Goal: Transaction & Acquisition: Purchase product/service

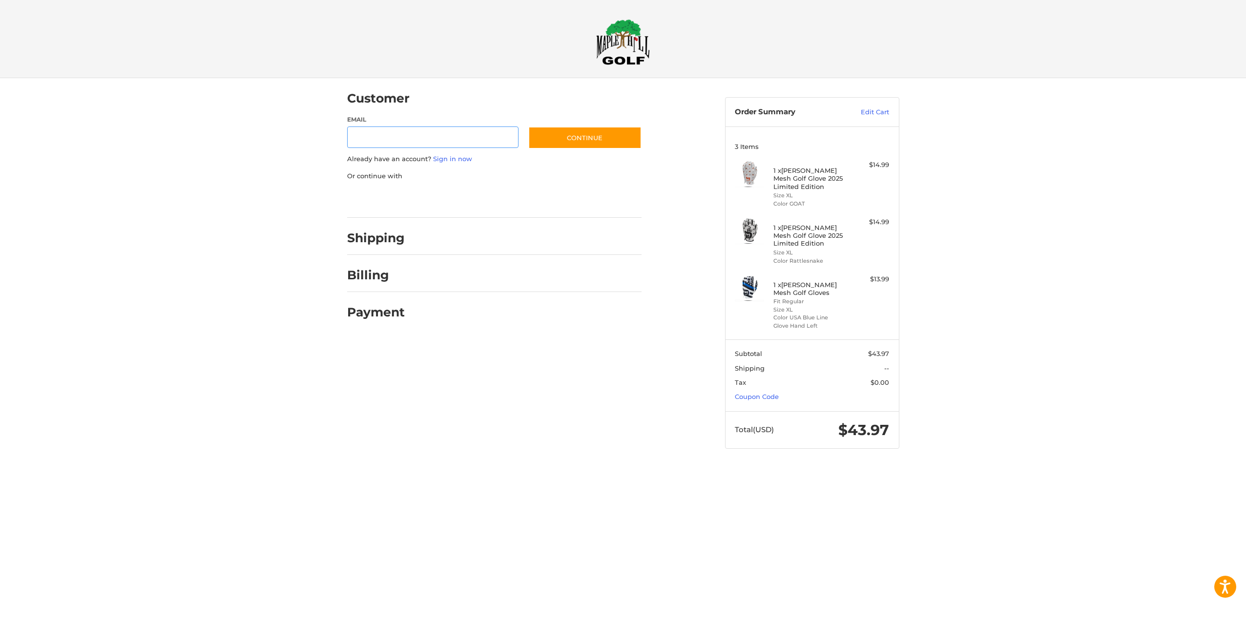
click at [416, 135] on input "Email" at bounding box center [433, 137] width 172 height 22
type input "**********"
click at [460, 161] on link "Sign in now" at bounding box center [452, 159] width 39 height 8
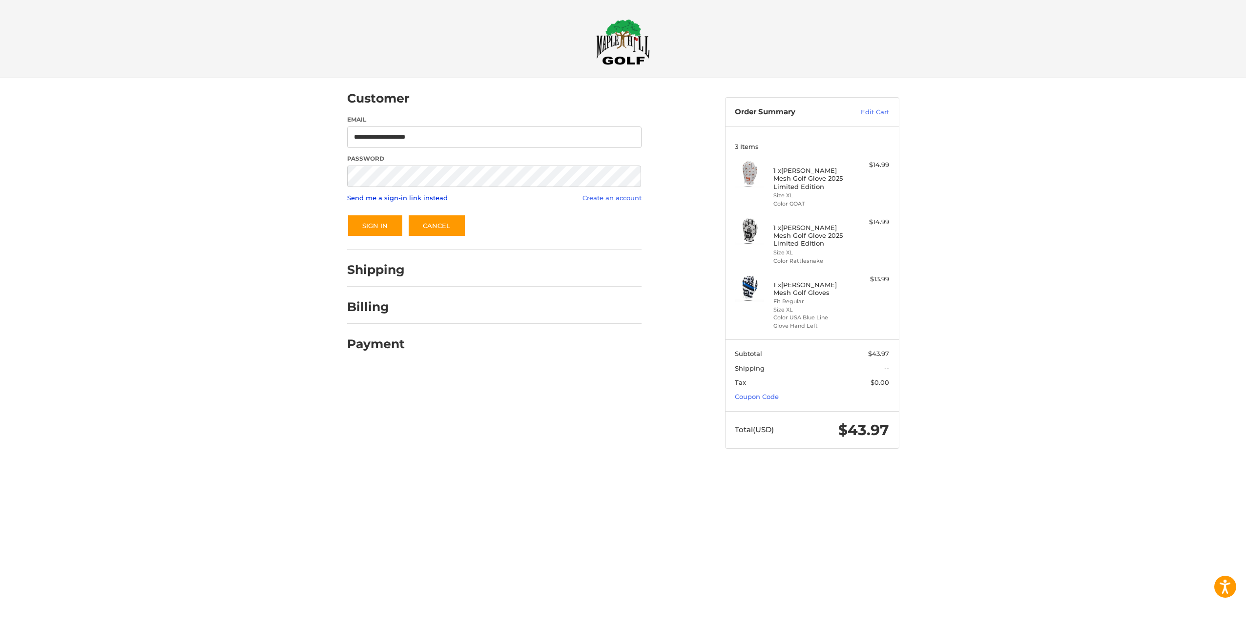
click at [393, 197] on link "Send me a sign-in link instead" at bounding box center [397, 198] width 101 height 8
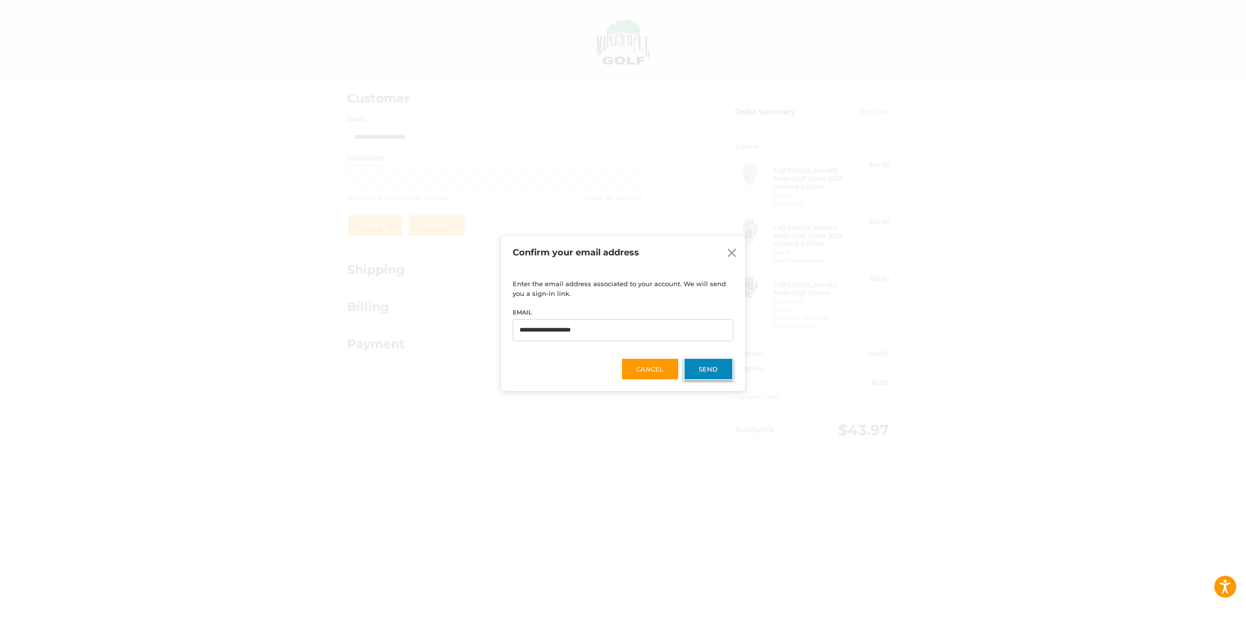
click at [696, 368] on button "Send" at bounding box center [708, 368] width 50 height 22
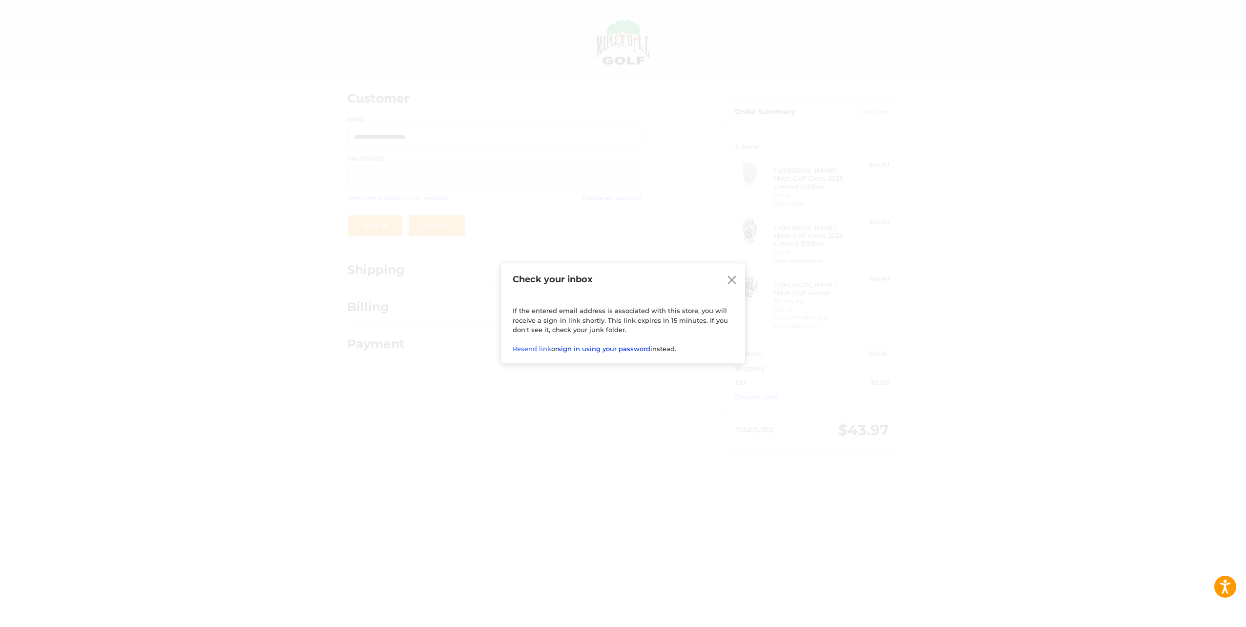
click at [606, 345] on link "sign in using your password" at bounding box center [603, 349] width 93 height 8
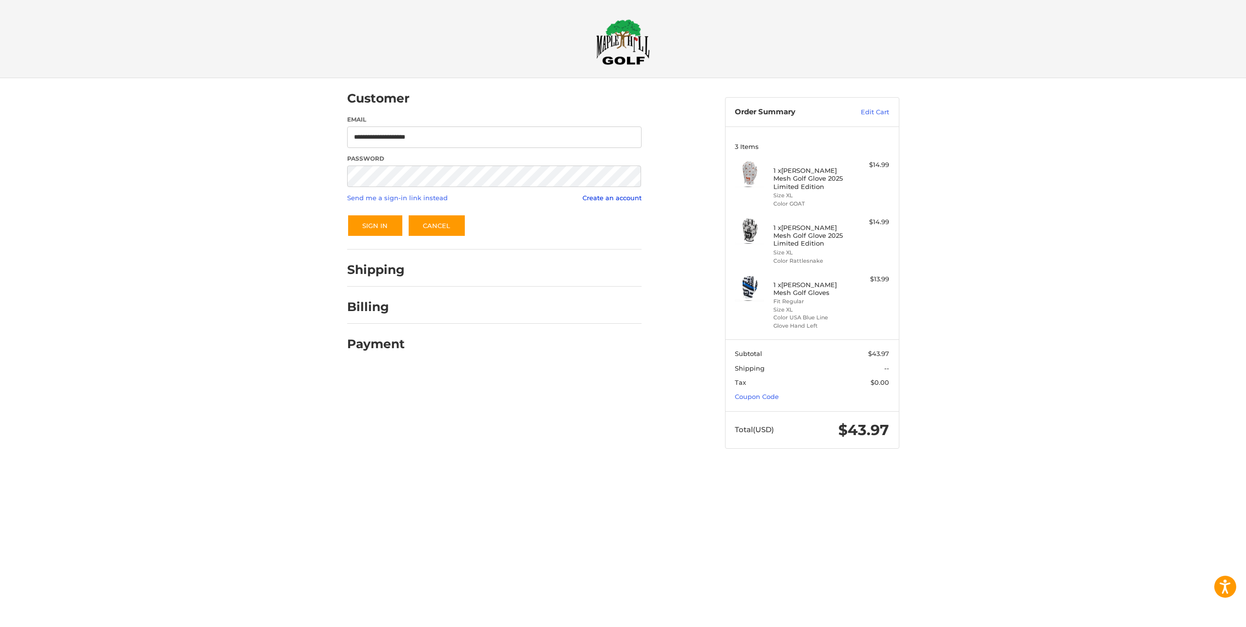
click at [623, 198] on link "Create an account" at bounding box center [611, 198] width 59 height 8
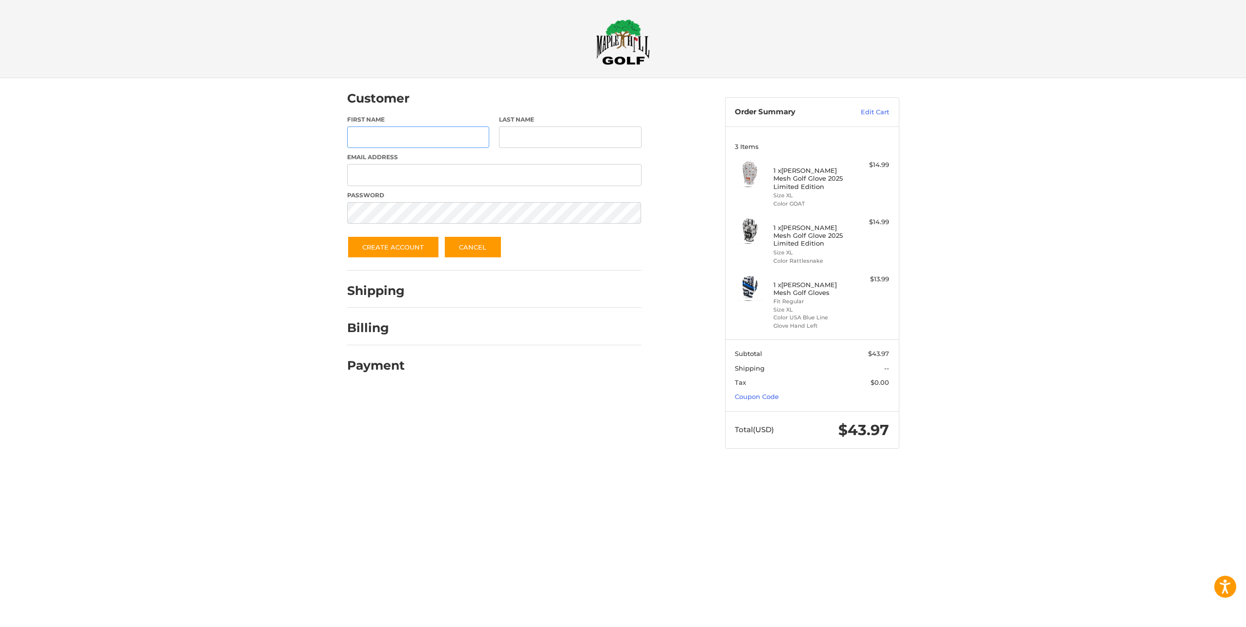
click at [414, 129] on input "First Name" at bounding box center [418, 137] width 143 height 22
click at [0, 468] on nordpass-autofill-portal at bounding box center [0, 468] width 0 height 0
type input "*******"
type input "******"
type input "**********"
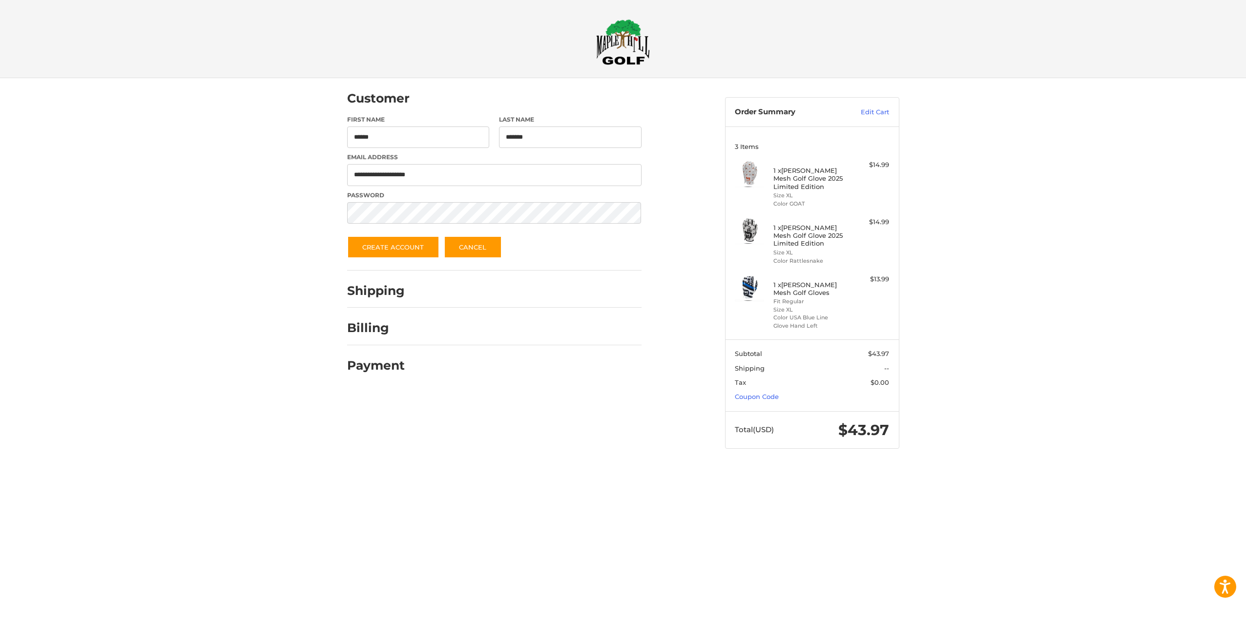
click at [0, 468] on nordpass-autofill-portal at bounding box center [0, 468] width 0 height 0
click at [398, 249] on button "Create Account" at bounding box center [393, 247] width 92 height 22
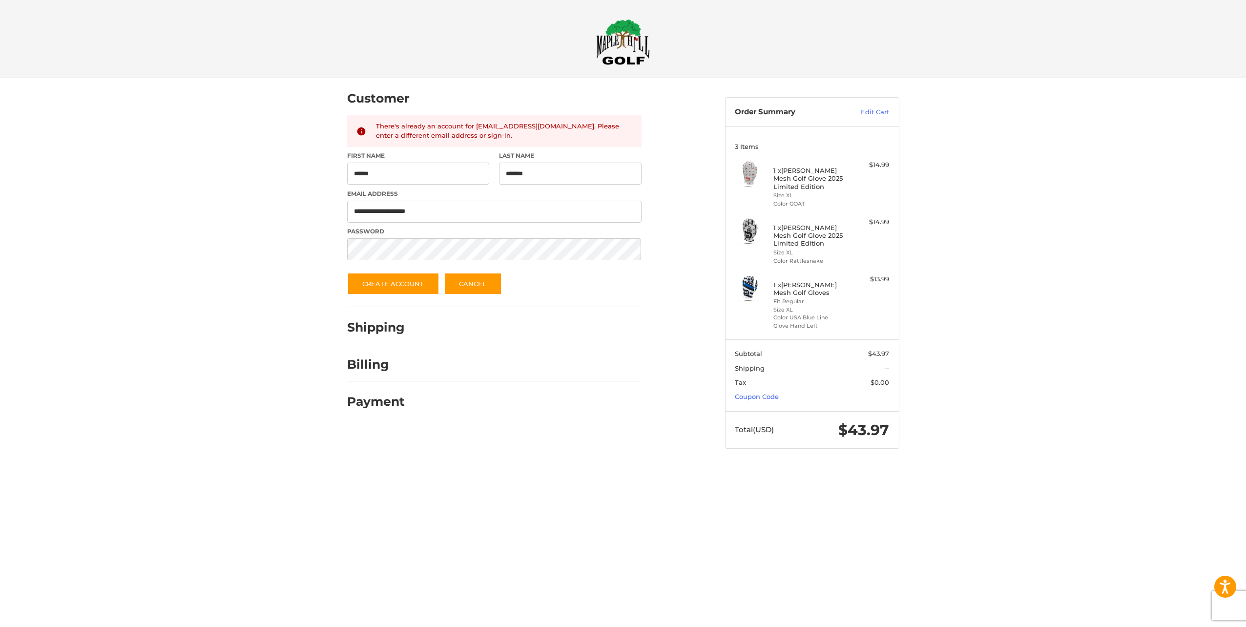
click at [0, 468] on nordpass-portal at bounding box center [0, 468] width 0 height 0
click at [461, 283] on link "Cancel" at bounding box center [473, 283] width 58 height 22
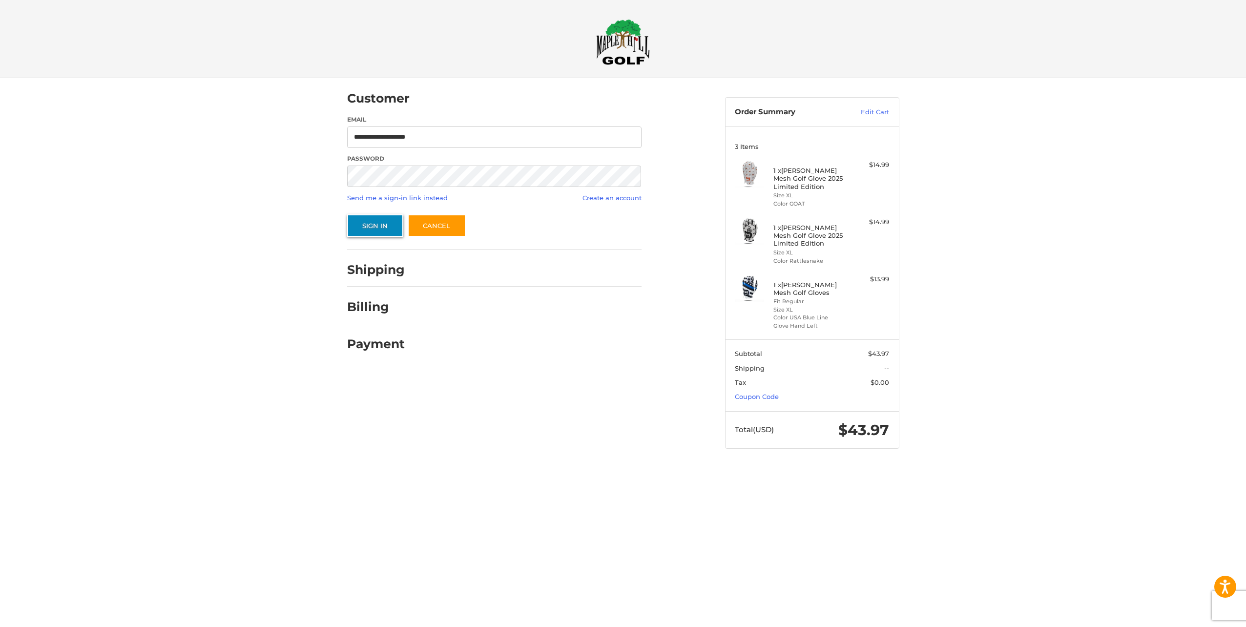
click at [386, 230] on button "Sign In" at bounding box center [375, 225] width 56 height 22
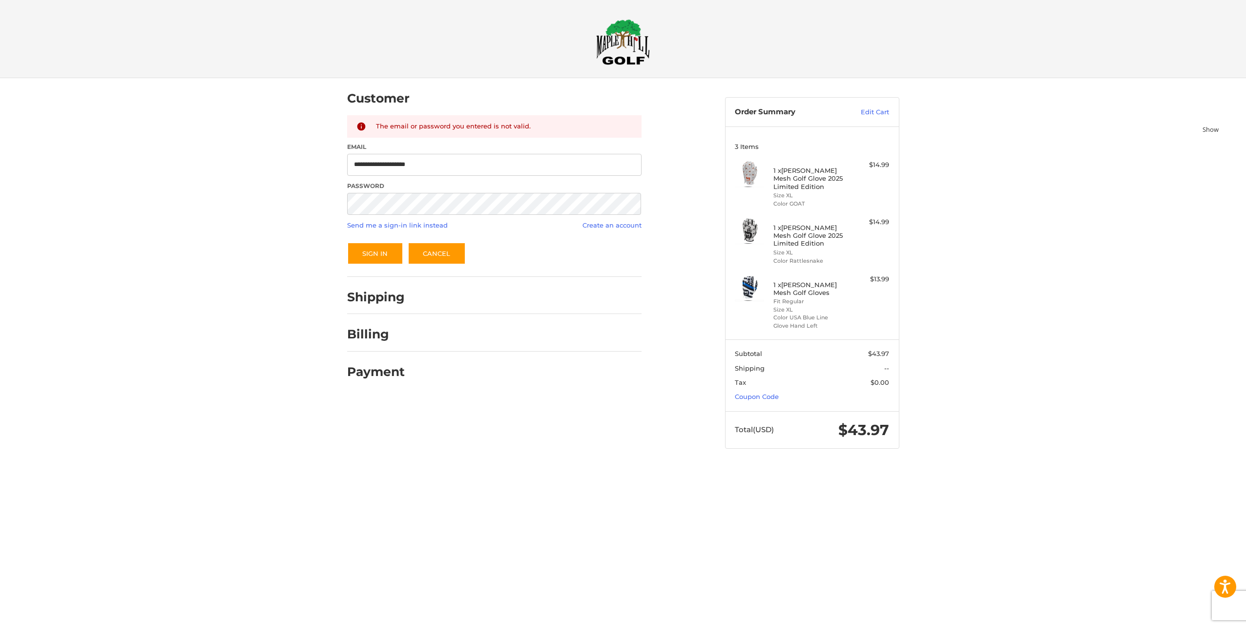
click at [0, 468] on nordpass-portal at bounding box center [0, 468] width 0 height 0
click at [379, 257] on button "Sign In" at bounding box center [375, 253] width 56 height 22
click at [425, 224] on link "Send me a sign-in link instead" at bounding box center [397, 225] width 101 height 8
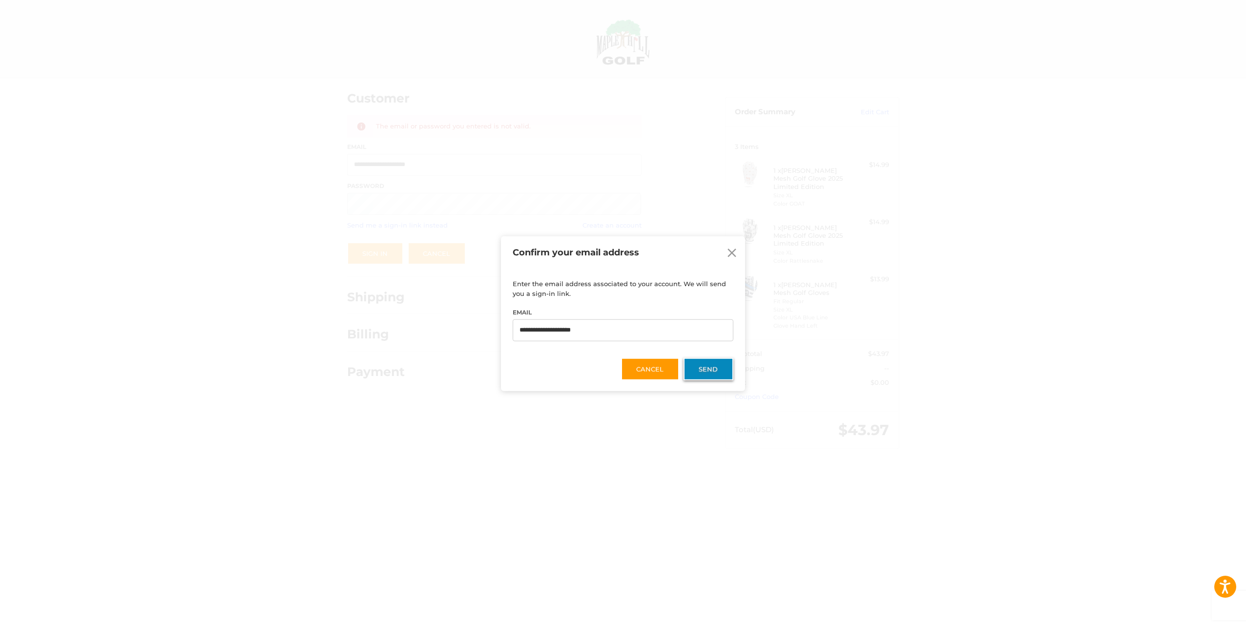
click at [699, 362] on button "Send" at bounding box center [708, 368] width 50 height 22
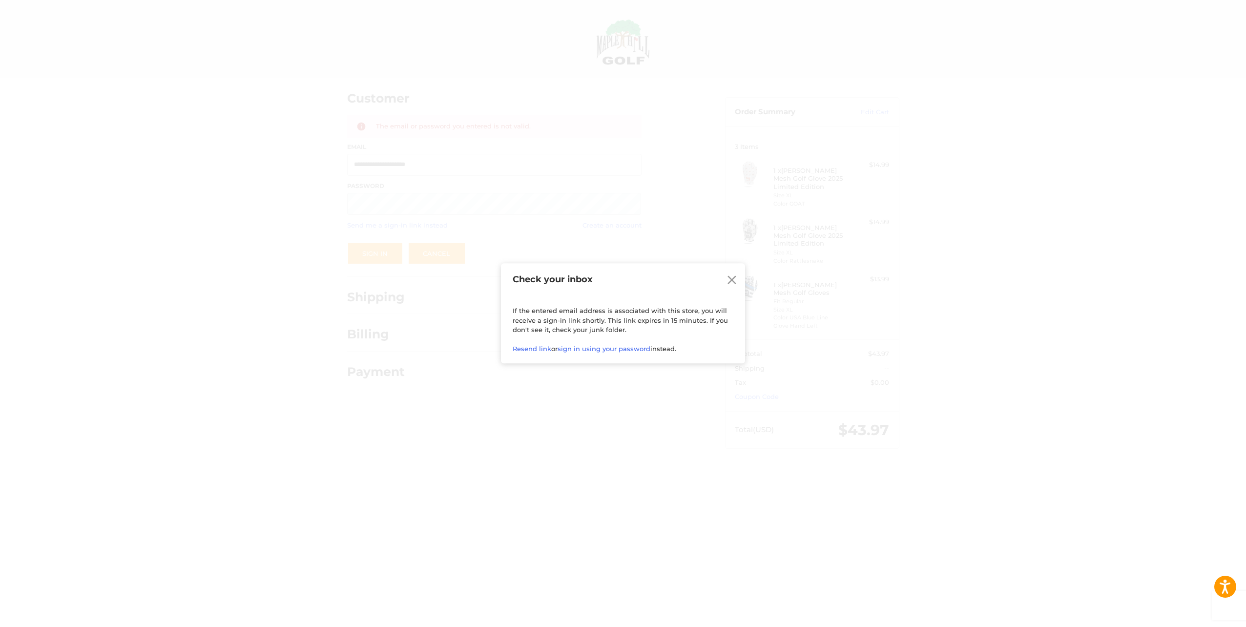
click at [737, 280] on icon at bounding box center [731, 280] width 15 height 15
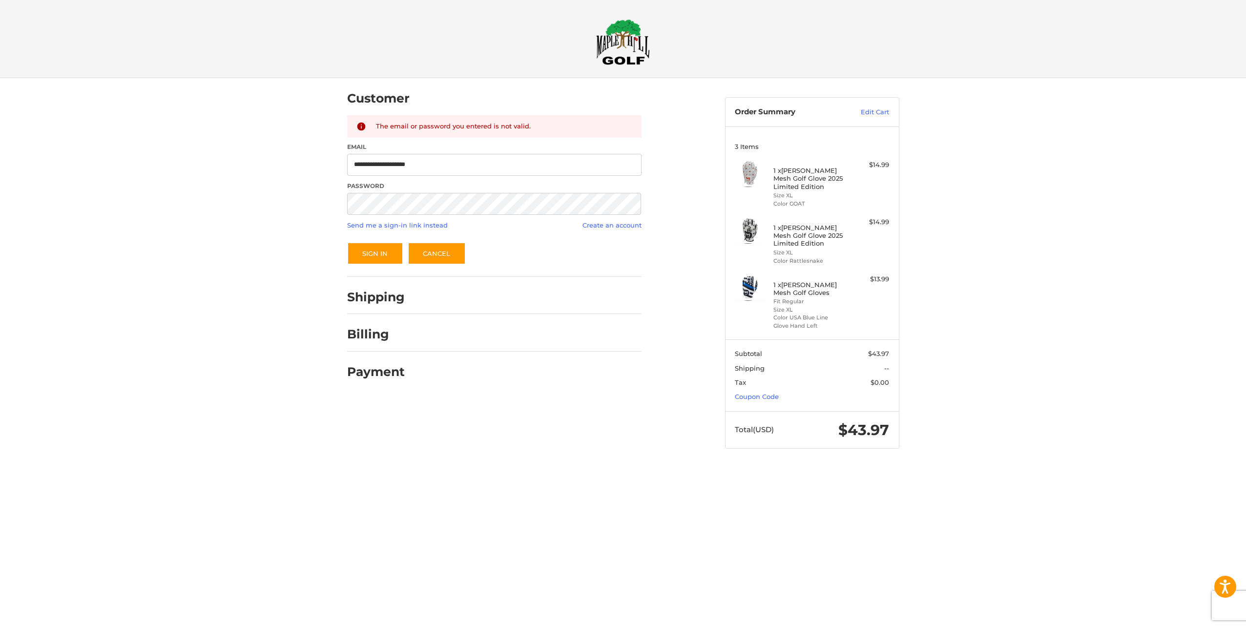
click at [0, 468] on nordpass-portal at bounding box center [0, 468] width 0 height 0
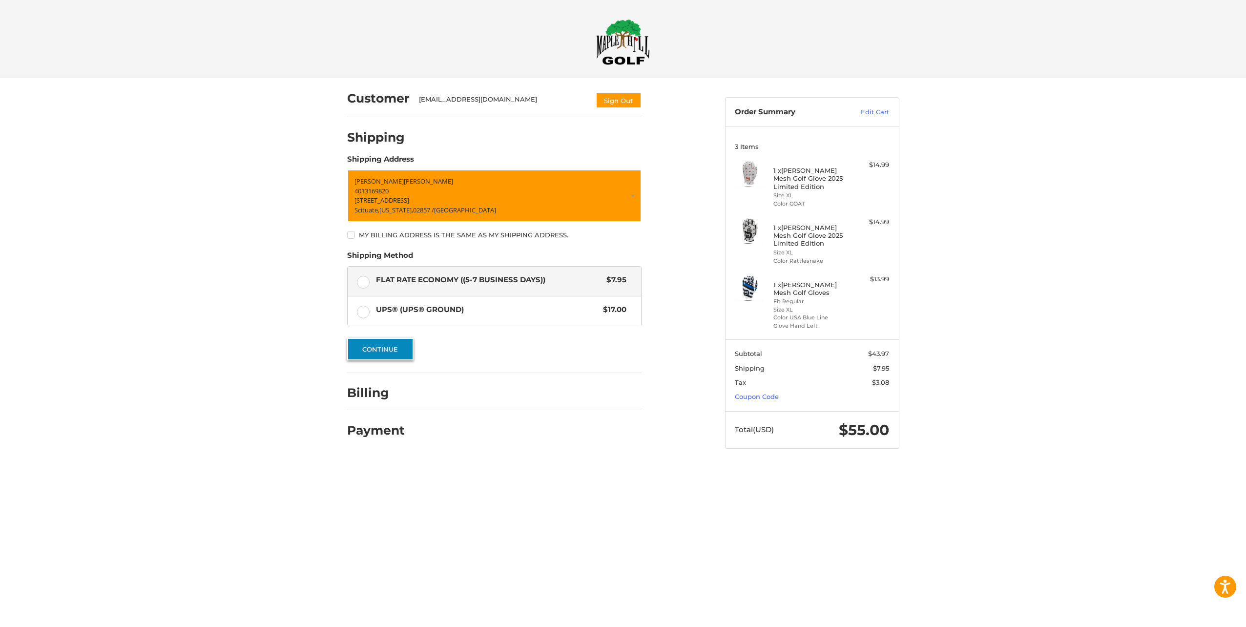
click at [389, 355] on button "Continue" at bounding box center [380, 349] width 66 height 22
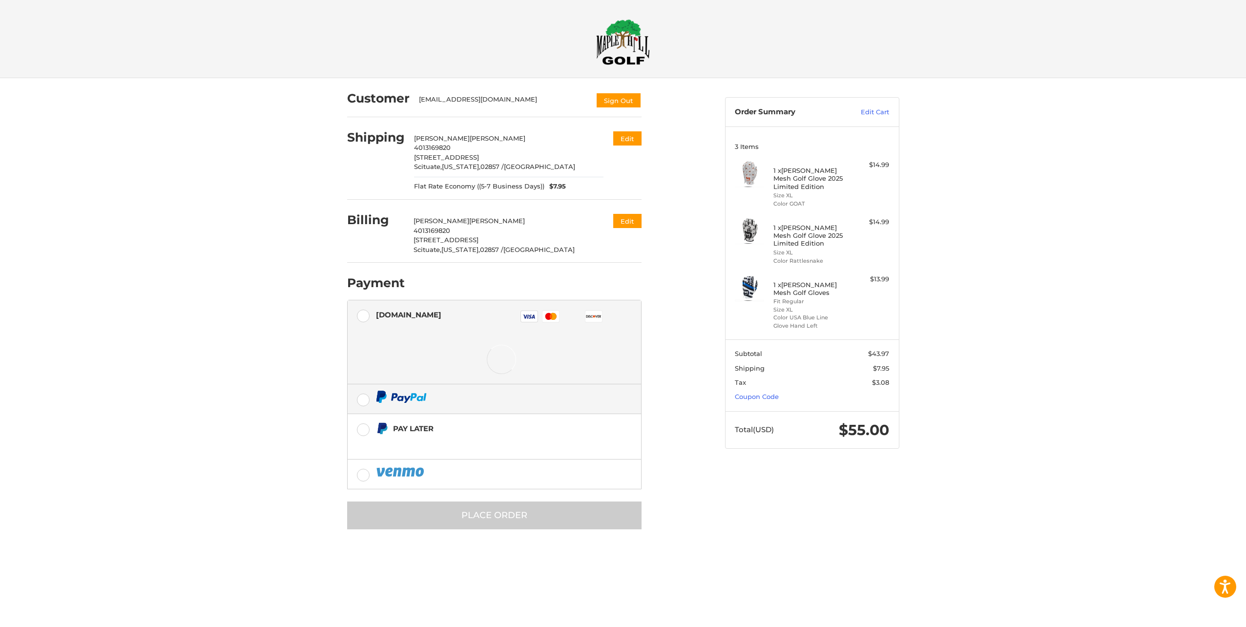
click at [368, 400] on label at bounding box center [494, 398] width 293 height 29
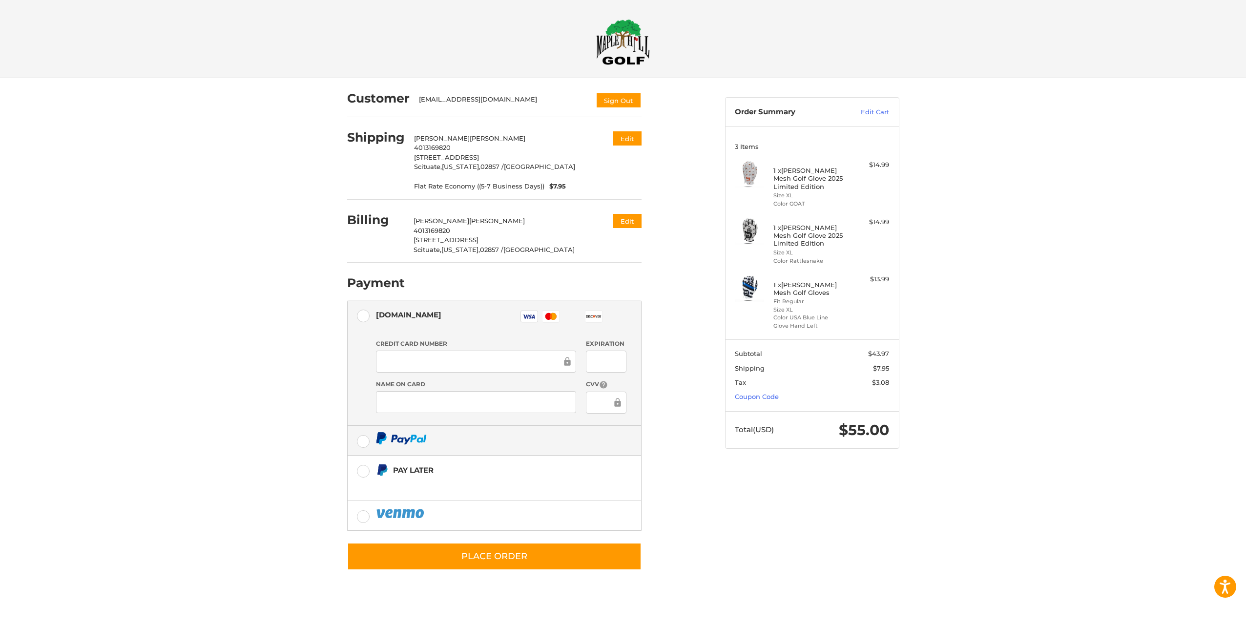
click at [368, 437] on label at bounding box center [494, 440] width 293 height 29
